Goal: Information Seeking & Learning: Learn about a topic

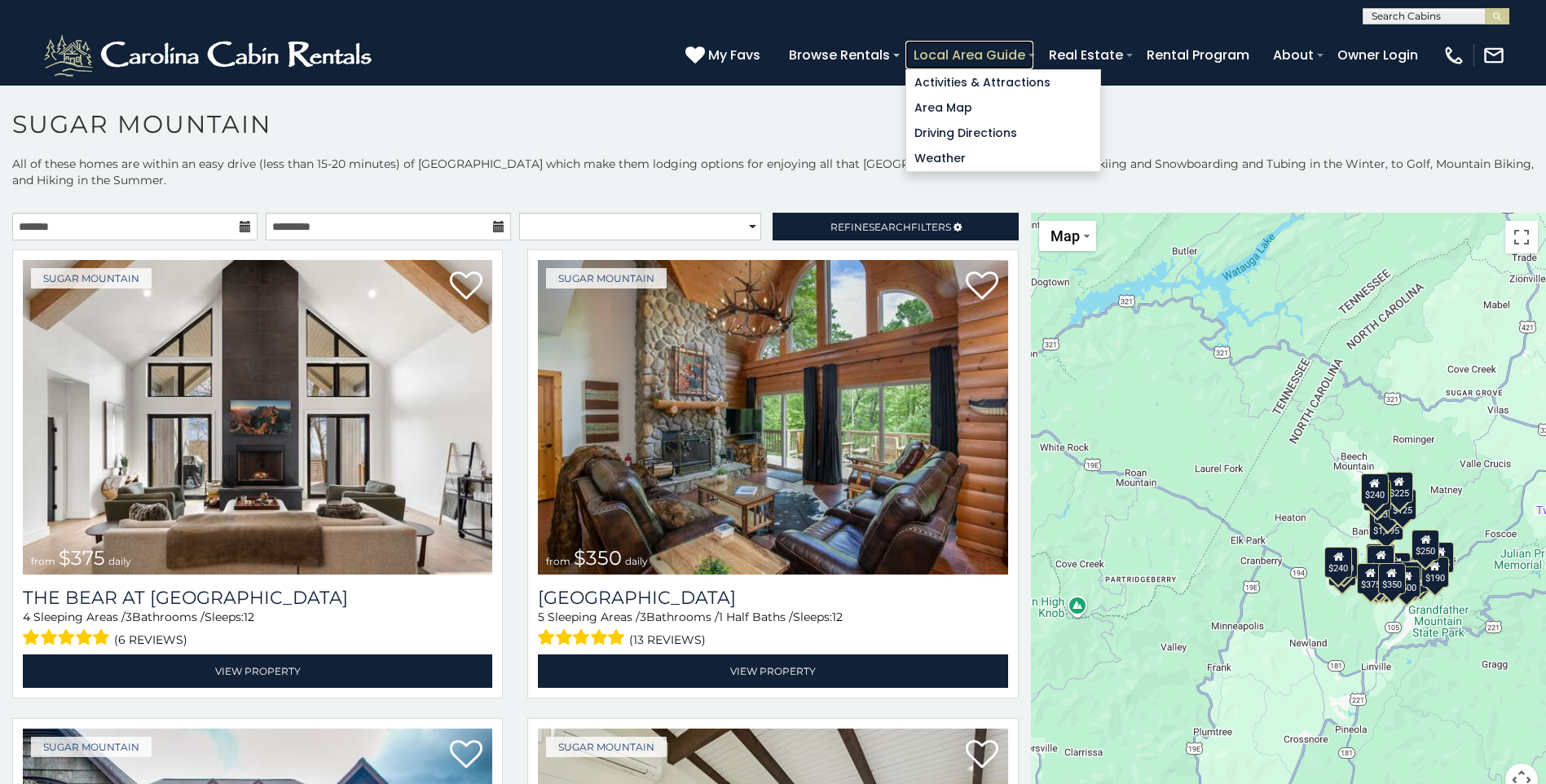
click at [927, 66] on link "Local Area Guide" at bounding box center [969, 55] width 128 height 29
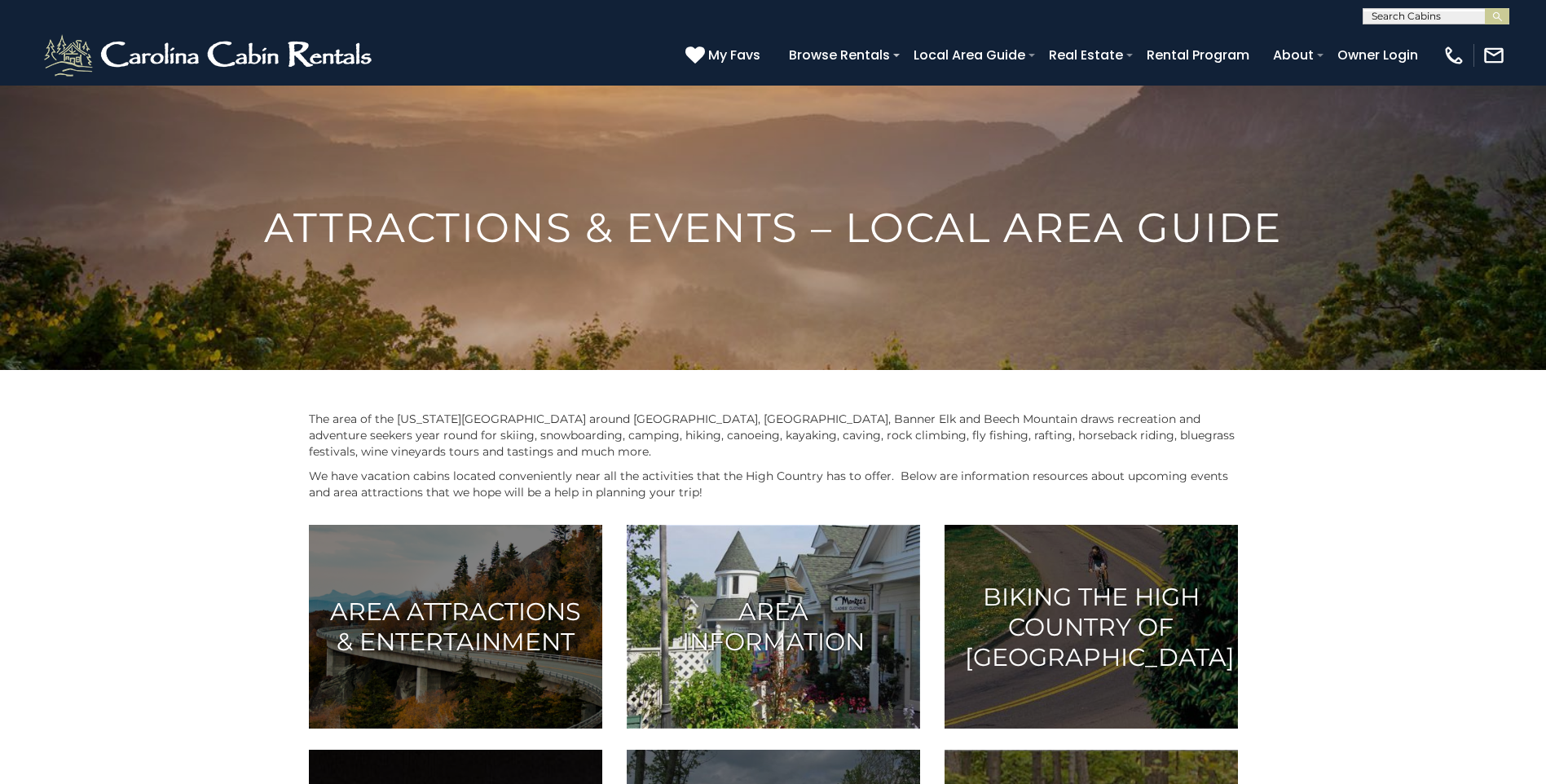
click at [723, 628] on h3 "Area Information" at bounding box center [774, 626] width 253 height 60
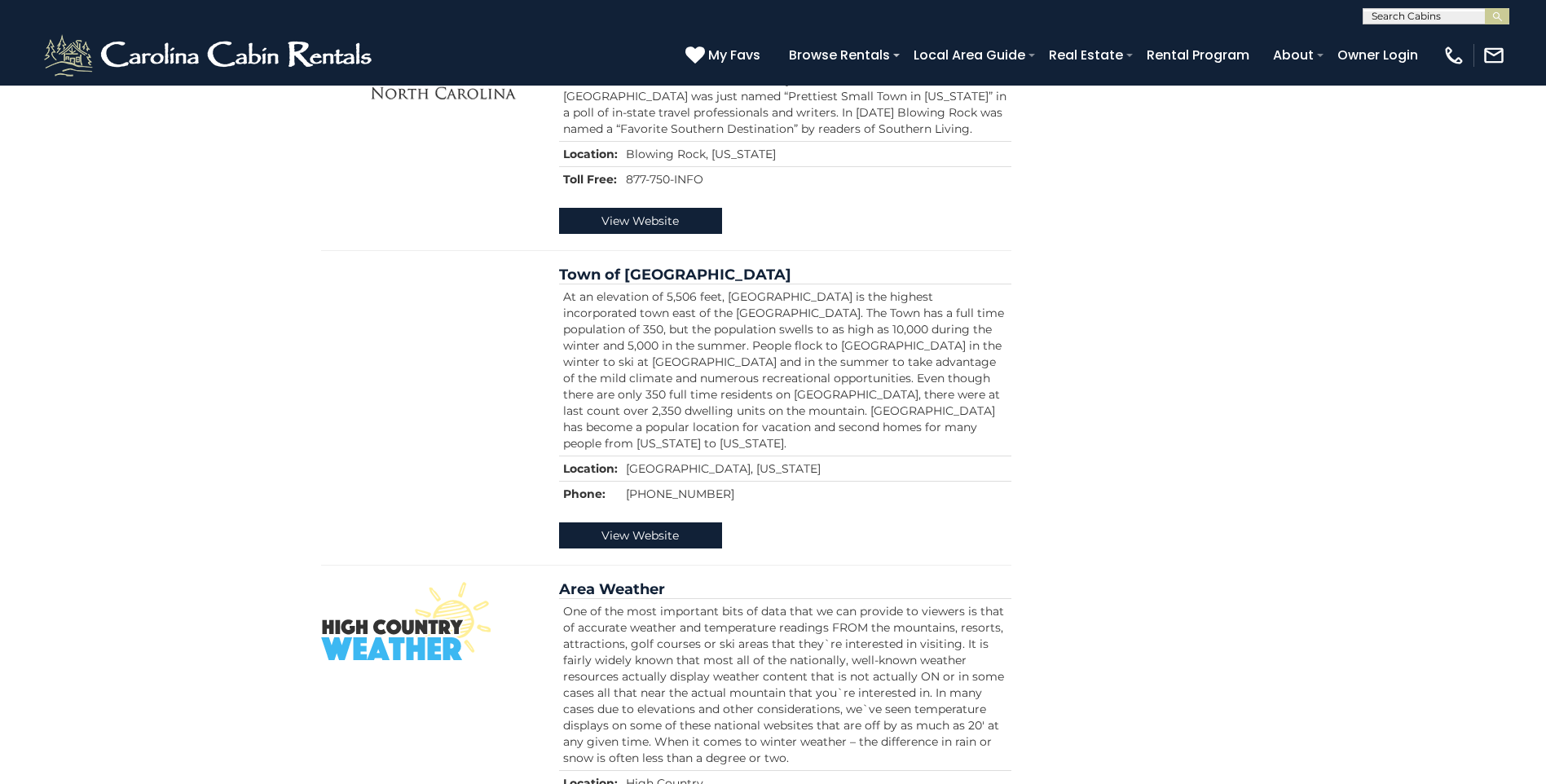
scroll to position [1053, 0]
